Goal: Download file/media

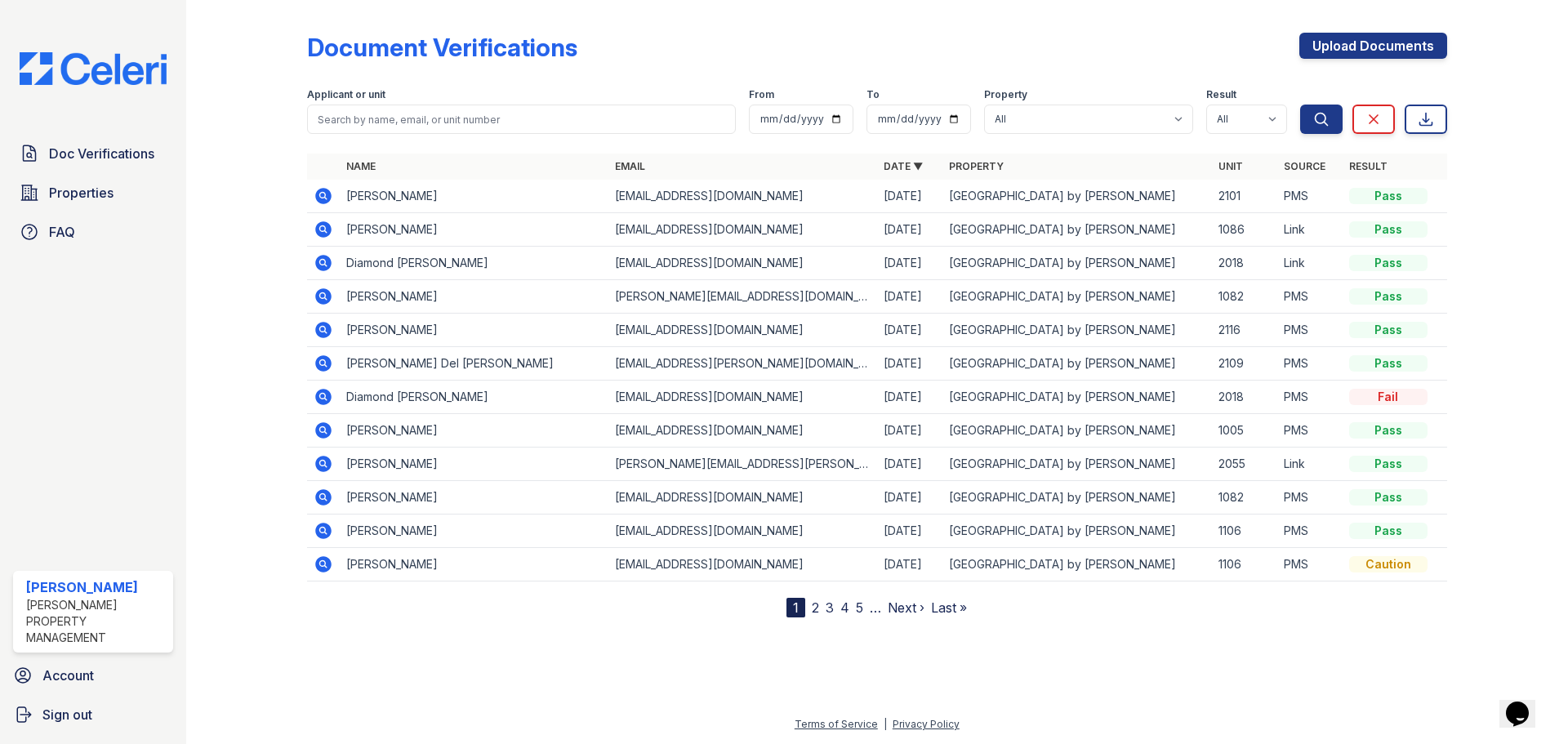
click at [325, 568] on icon at bounding box center [323, 564] width 17 height 17
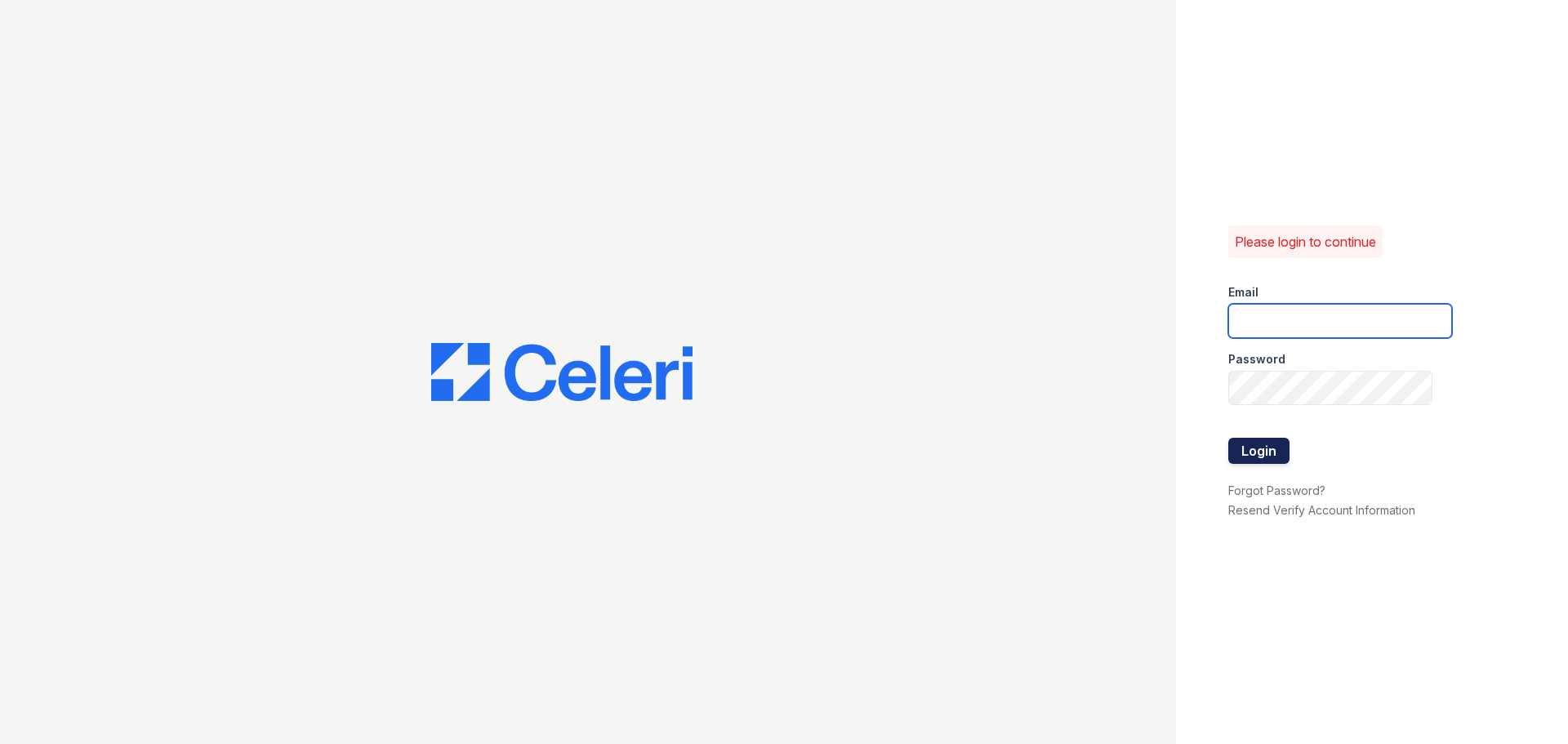
type input "[EMAIL_ADDRESS][DOMAIN_NAME]"
click at [1254, 452] on button "Login" at bounding box center [1259, 451] width 61 height 27
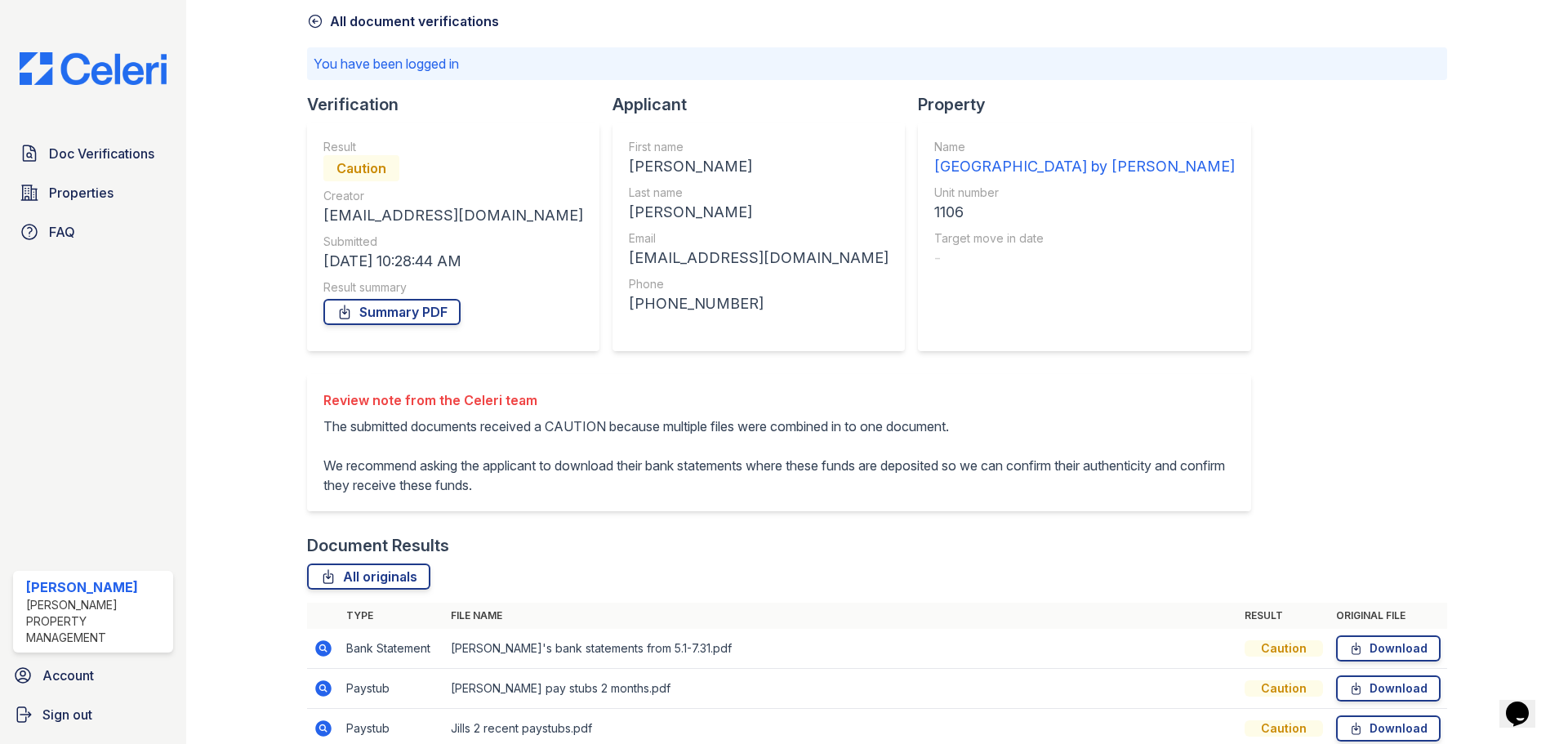
scroll to position [170, 0]
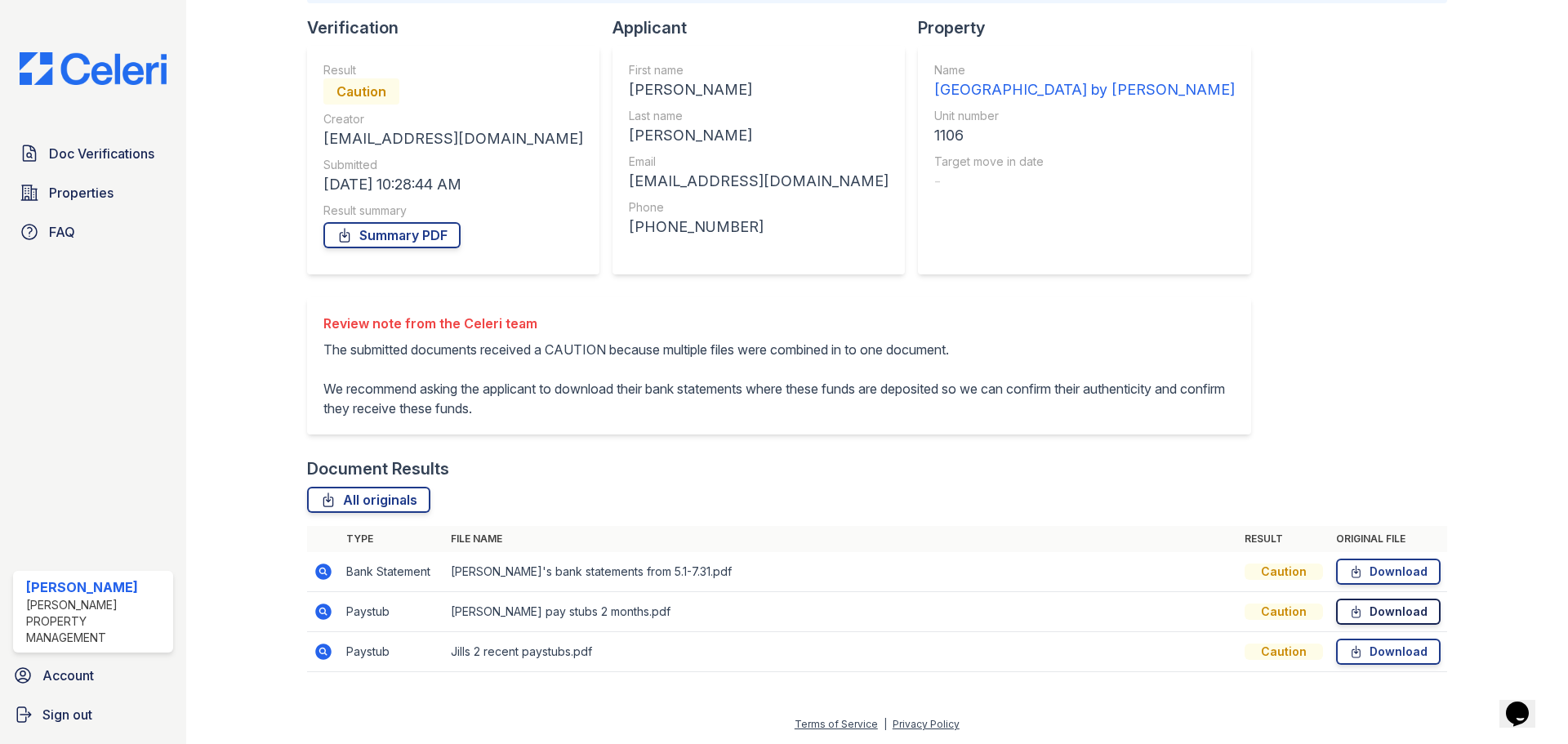
click at [1372, 613] on link "Download" at bounding box center [1388, 611] width 105 height 27
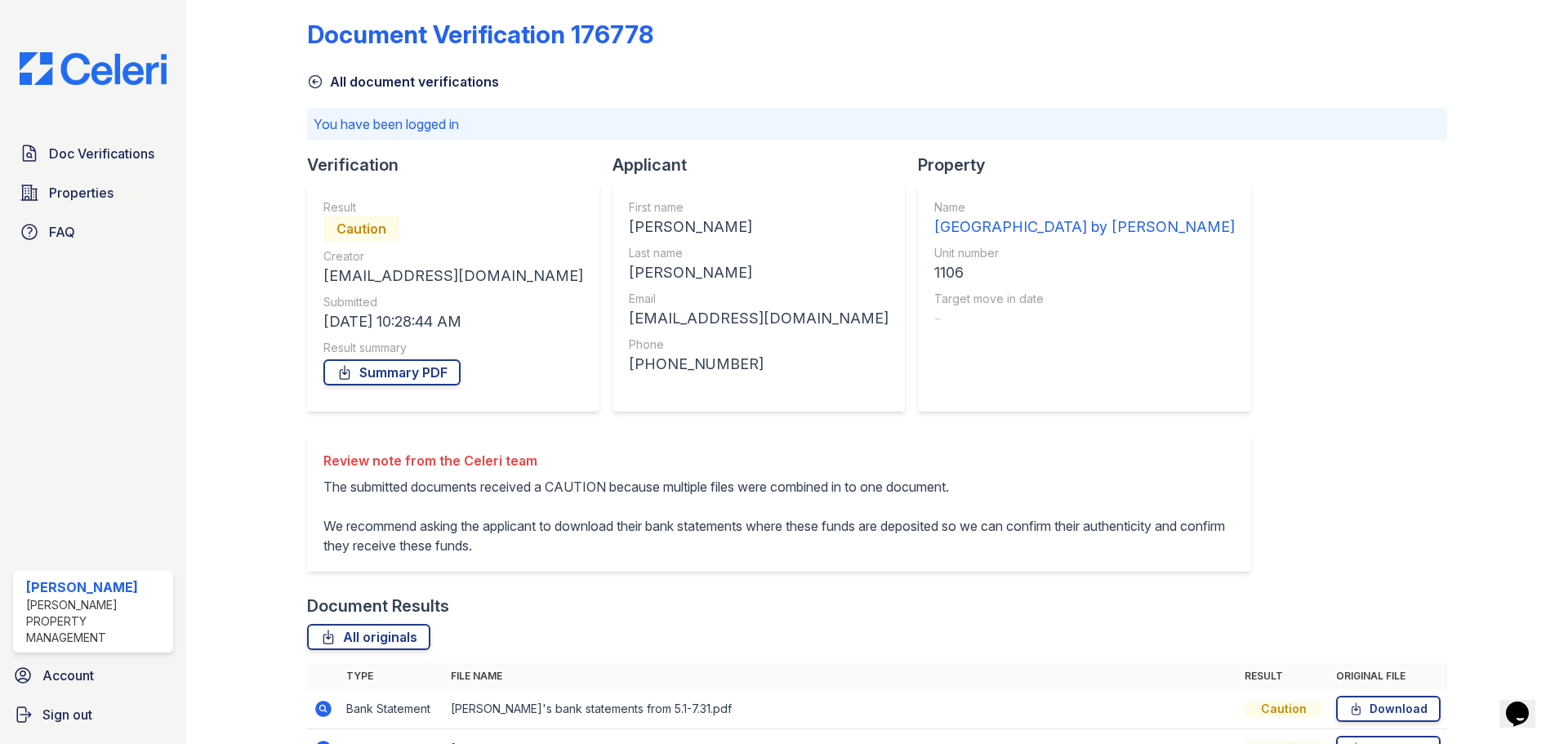
scroll to position [0, 0]
